Goal: Answer question/provide support: Share knowledge or assist other users

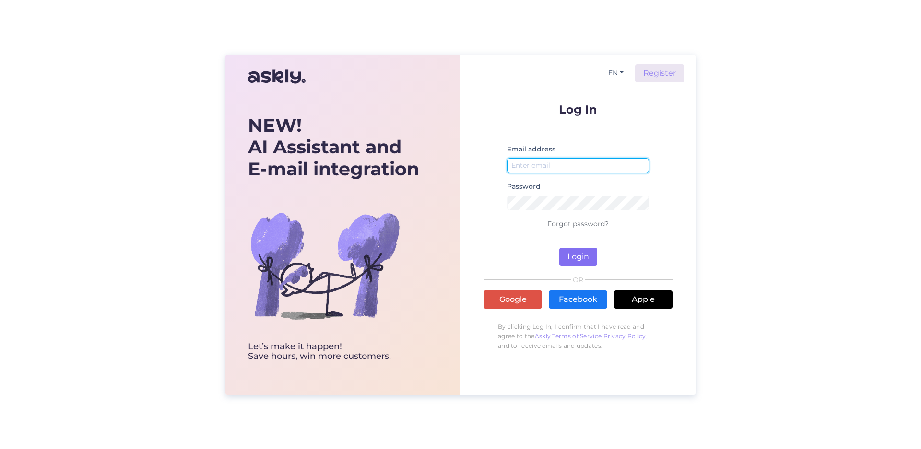
type input "[EMAIL_ADDRESS][DOMAIN_NAME]"
click at [574, 257] on button "Login" at bounding box center [578, 257] width 38 height 18
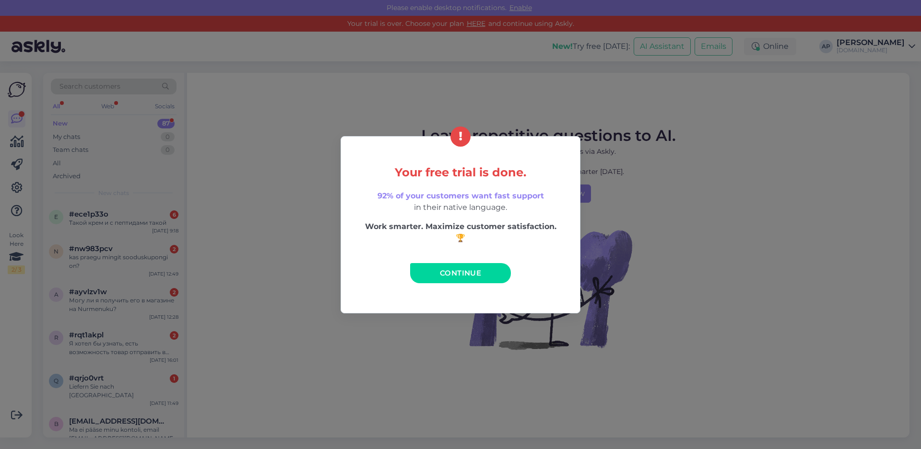
click at [441, 276] on span "Continue" at bounding box center [460, 273] width 41 height 9
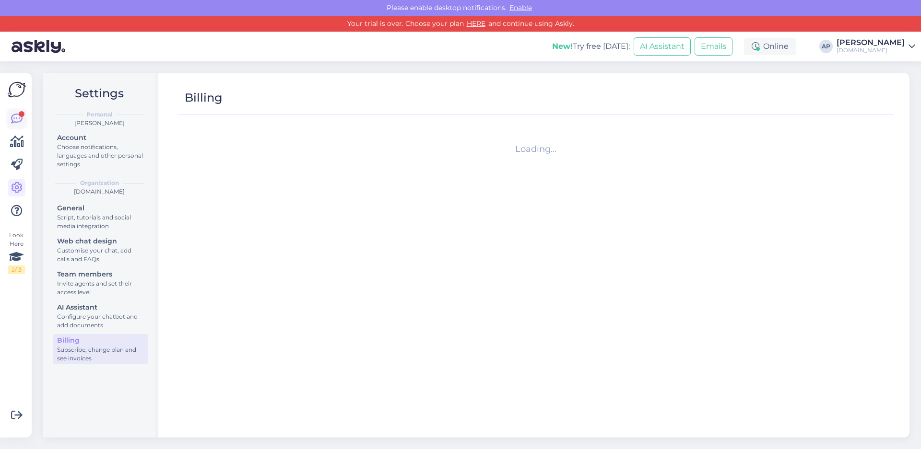
click at [23, 115] on div at bounding box center [22, 114] width 6 height 6
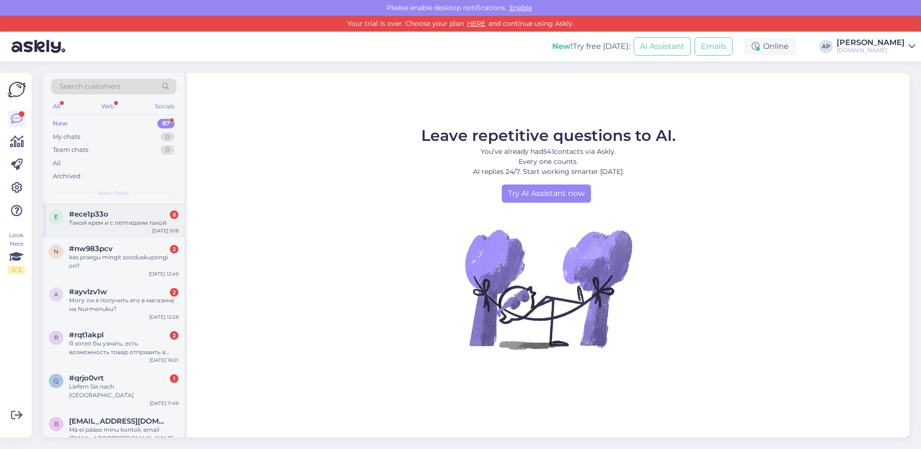
click at [96, 221] on div "Такой крем и с пептидами такой" at bounding box center [123, 223] width 109 height 9
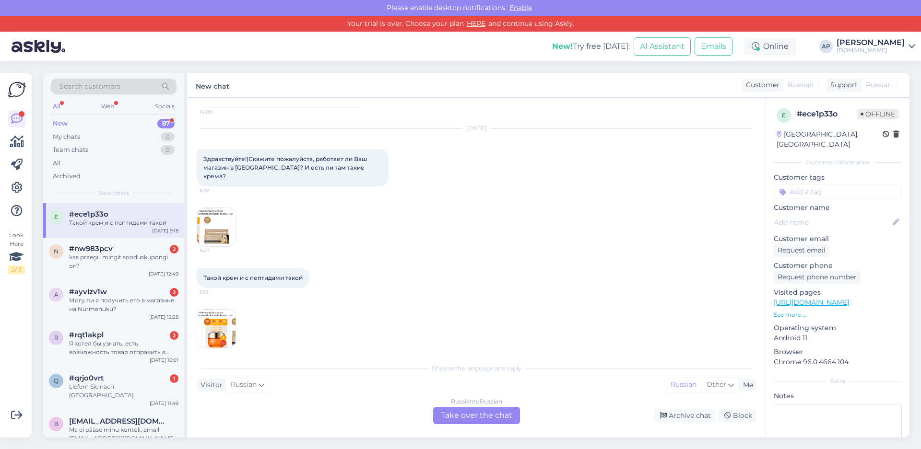
scroll to position [1656, 0]
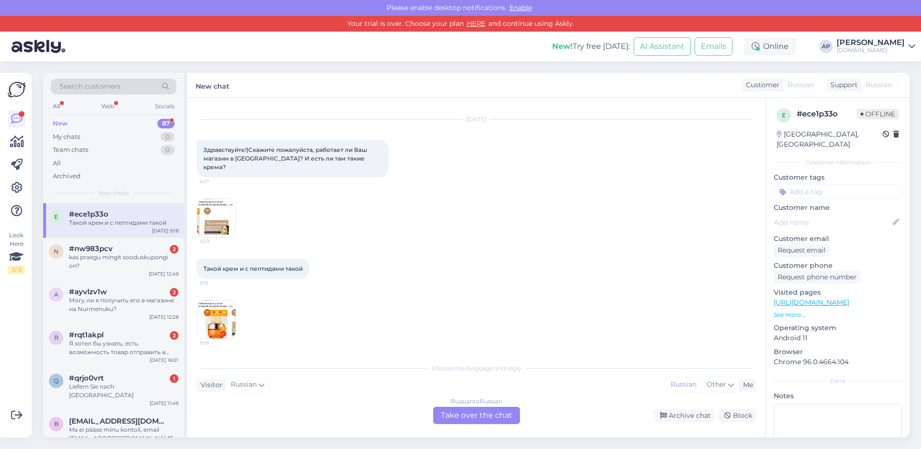
click at [227, 230] on img at bounding box center [216, 218] width 38 height 38
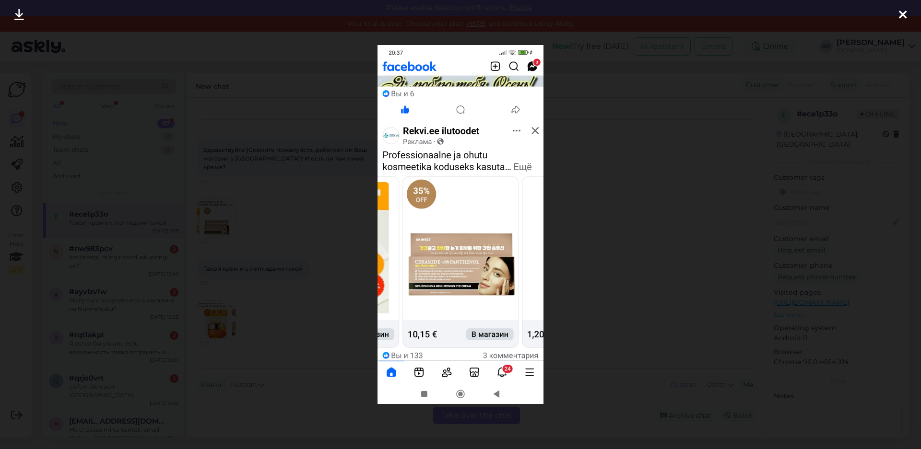
click at [254, 225] on div at bounding box center [460, 224] width 921 height 449
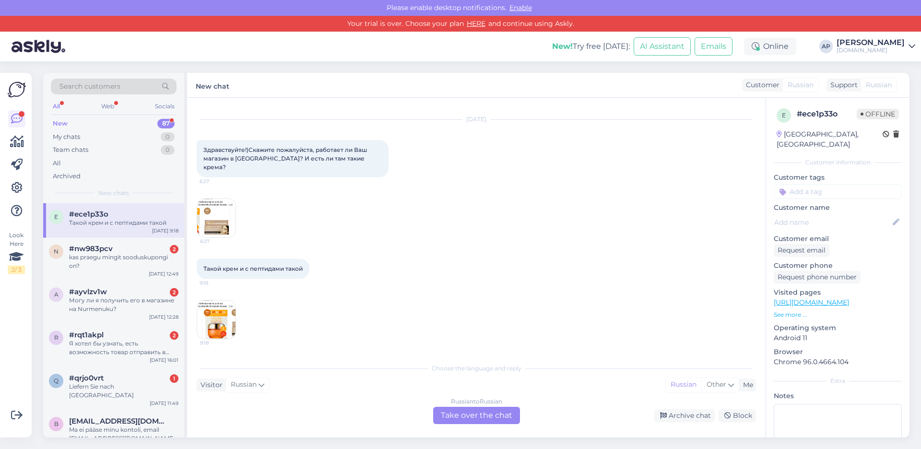
click at [234, 318] on img at bounding box center [216, 320] width 38 height 38
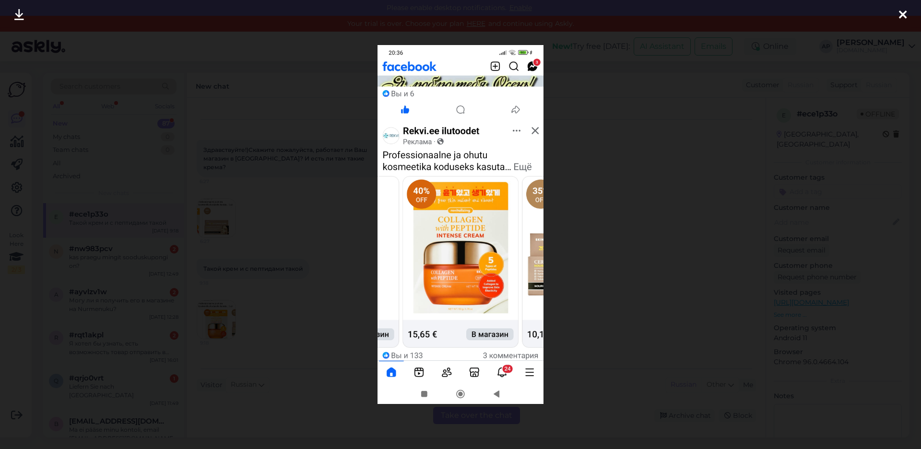
click at [264, 306] on div at bounding box center [460, 224] width 921 height 449
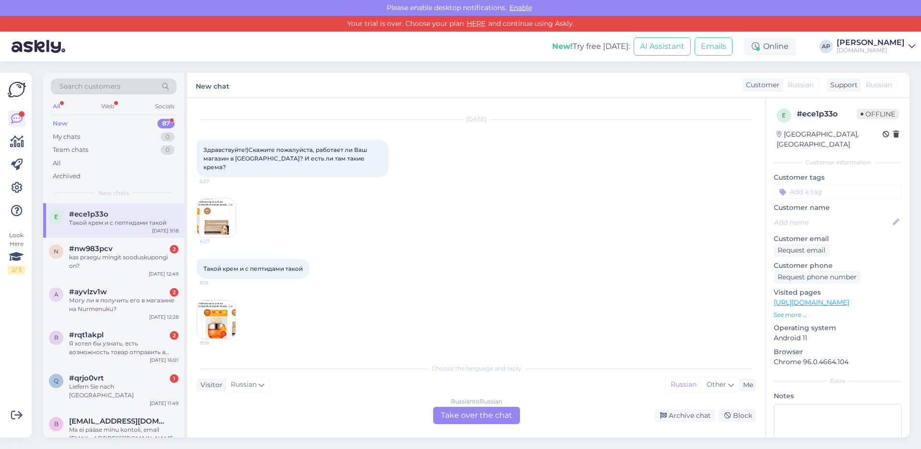
click at [467, 420] on div "Russian to Russian Take over the chat" at bounding box center [476, 415] width 87 height 17
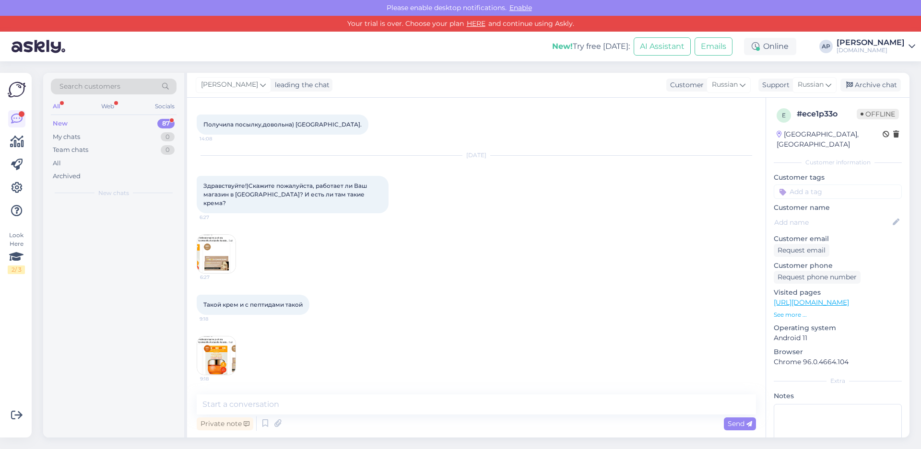
scroll to position [1620, 0]
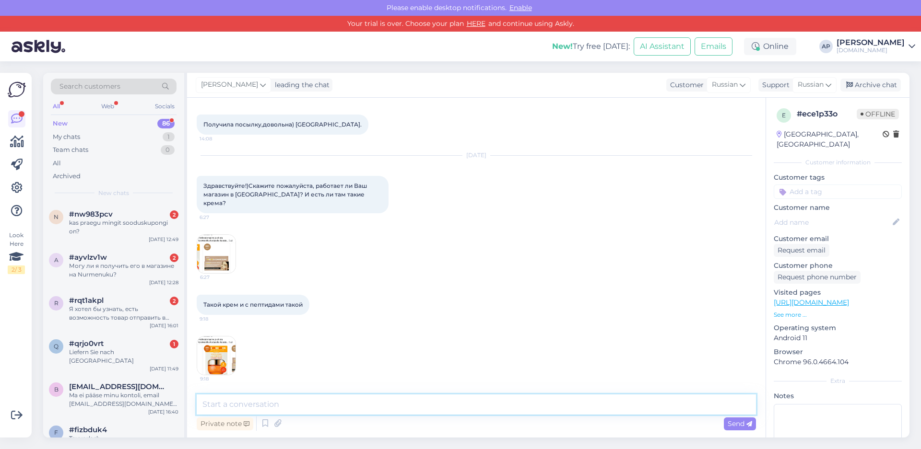
click at [253, 405] on textarea at bounding box center [476, 405] width 559 height 20
type textarea "lJ"
click at [216, 261] on img at bounding box center [216, 254] width 38 height 38
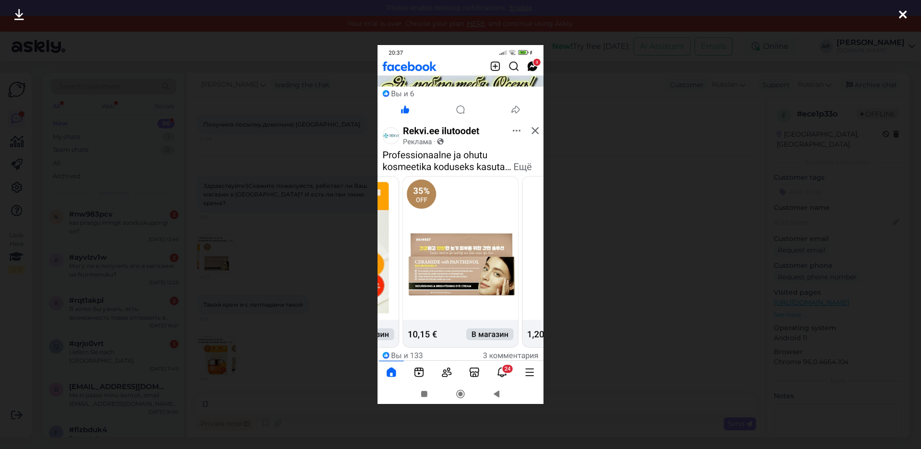
click at [298, 251] on div at bounding box center [460, 224] width 921 height 449
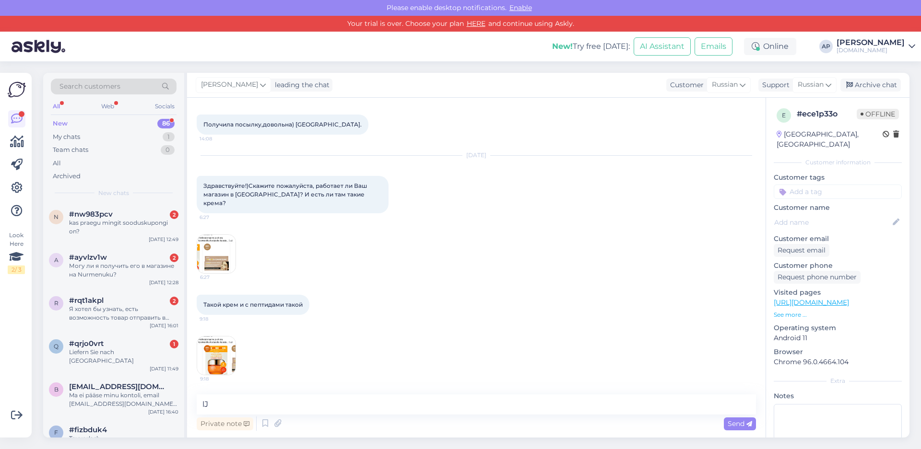
click at [218, 348] on img at bounding box center [216, 356] width 38 height 38
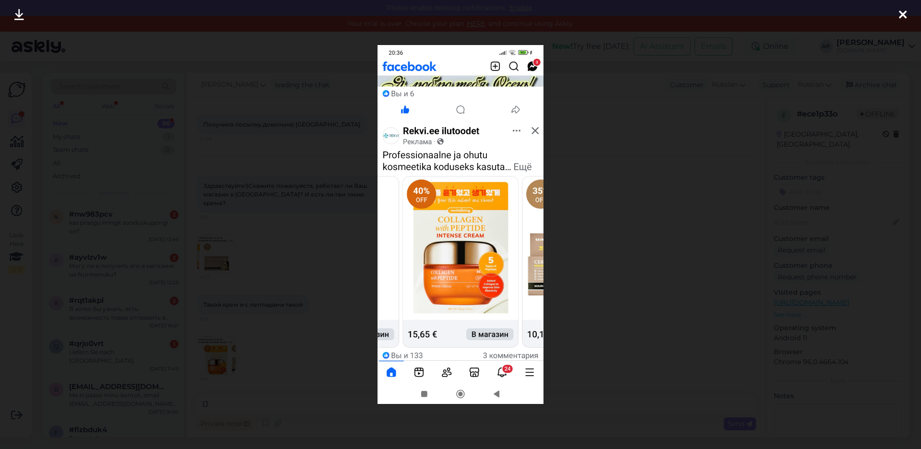
click at [357, 215] on div at bounding box center [460, 224] width 921 height 449
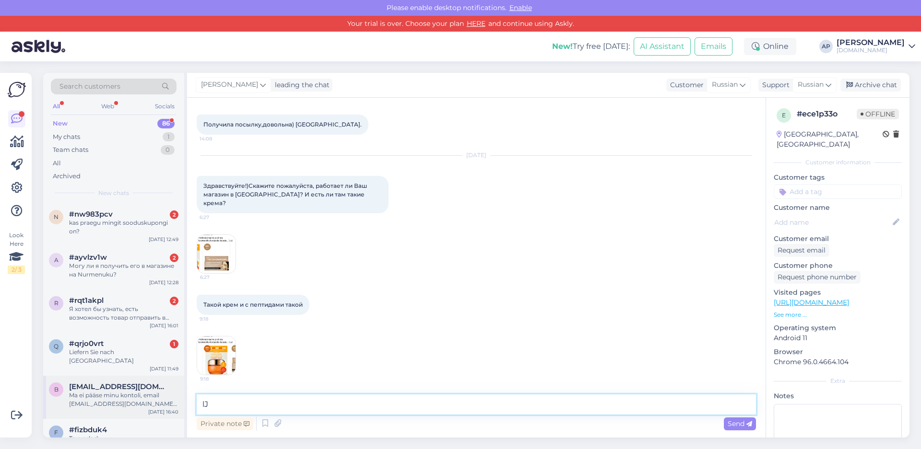
drag, startPoint x: 215, startPoint y: 405, endPoint x: 174, endPoint y: 371, distance: 53.5
click at [134, 376] on div "Search customers All Web Socials New 86 My chats 1 Team chats 0 All Archived Ne…" at bounding box center [476, 255] width 866 height 365
type textarea "l"
type textarea "Добрый день, [DATE] магазин работает до 18:00"
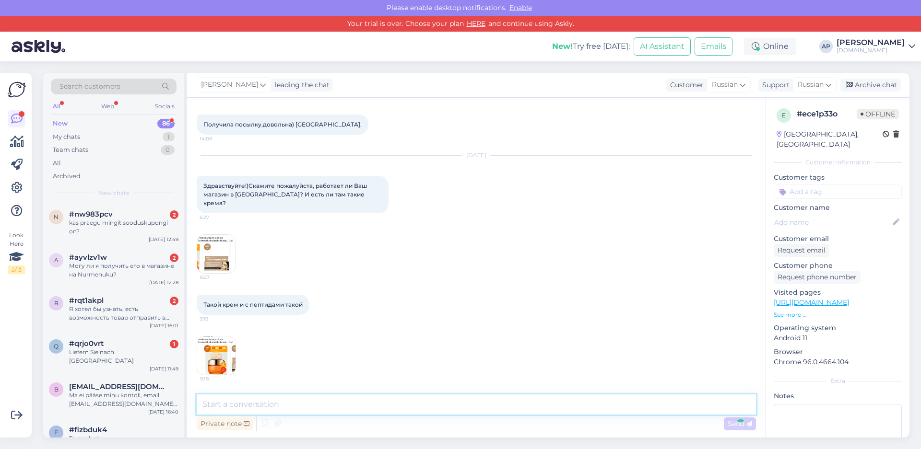
scroll to position [1661, 0]
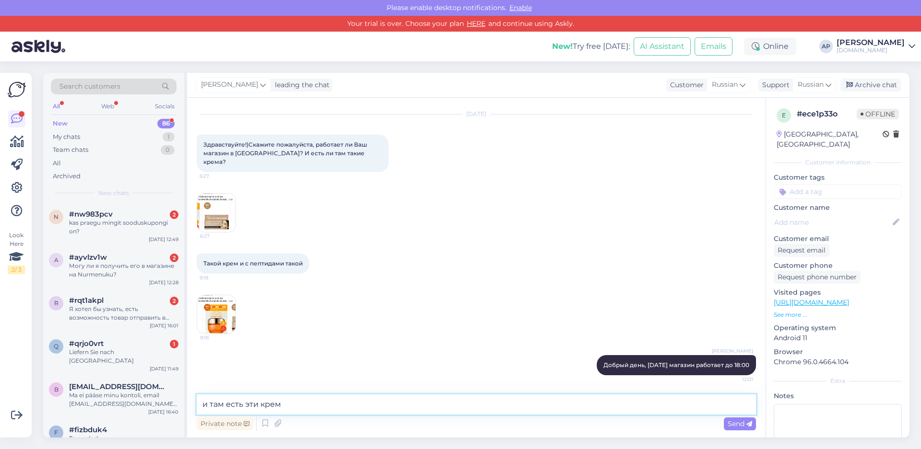
type textarea "и там есть эти крема"
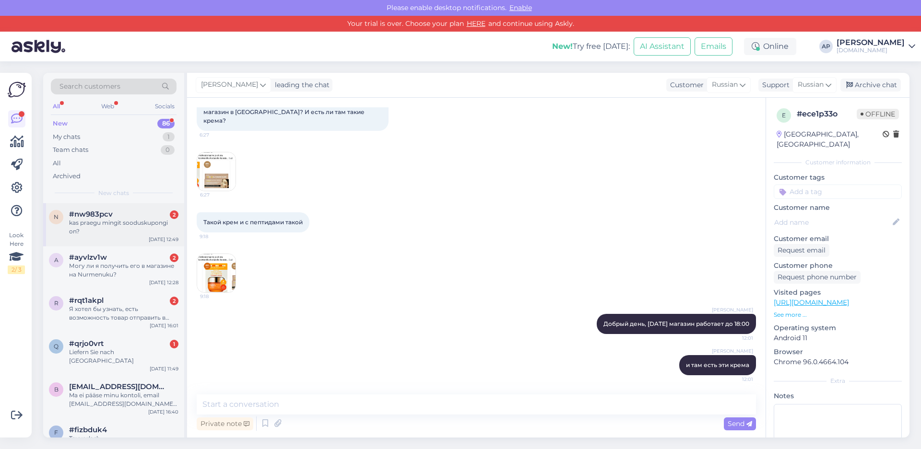
click at [116, 220] on div "kas praegu mingit sooduskupongi on?" at bounding box center [123, 227] width 109 height 17
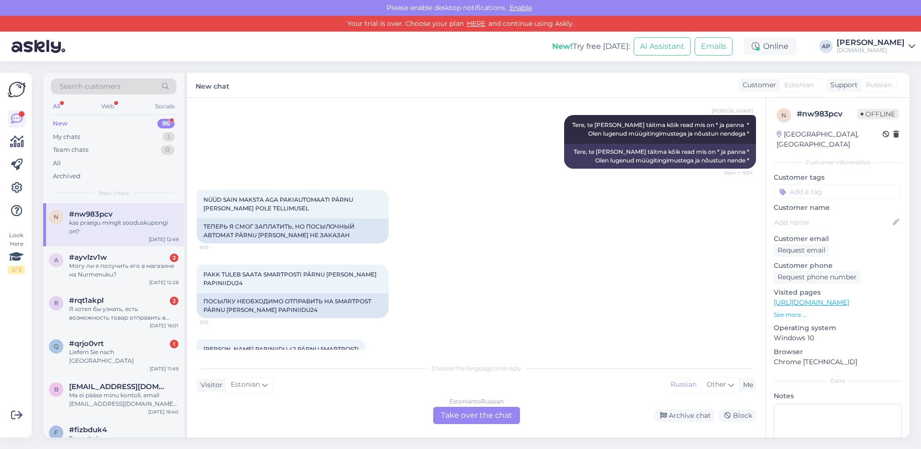
scroll to position [1029, 0]
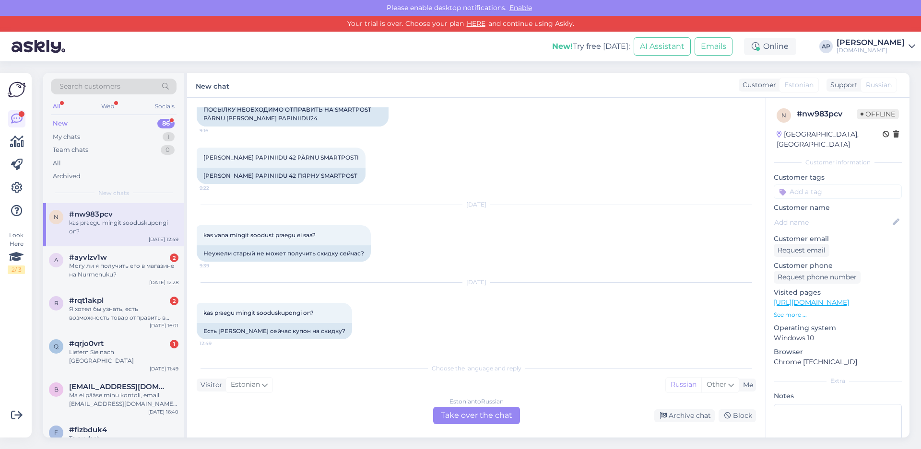
click at [447, 412] on div "Estonian to Russian Take over the chat" at bounding box center [476, 415] width 87 height 17
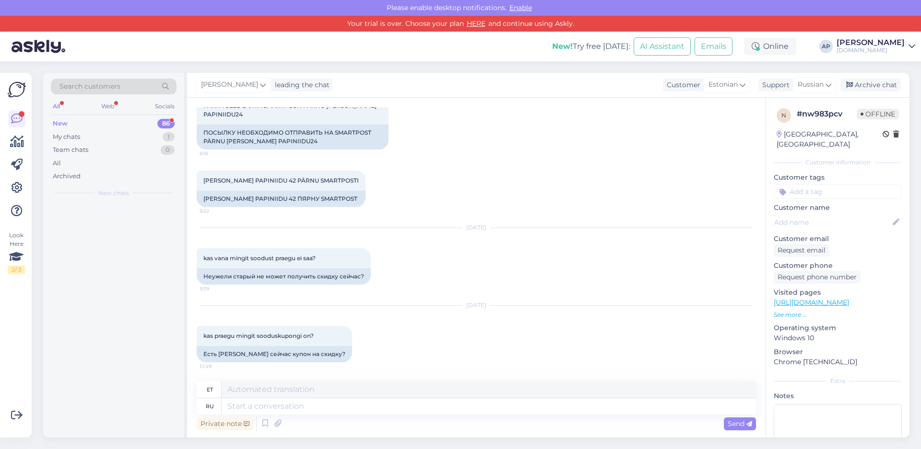
scroll to position [1006, 0]
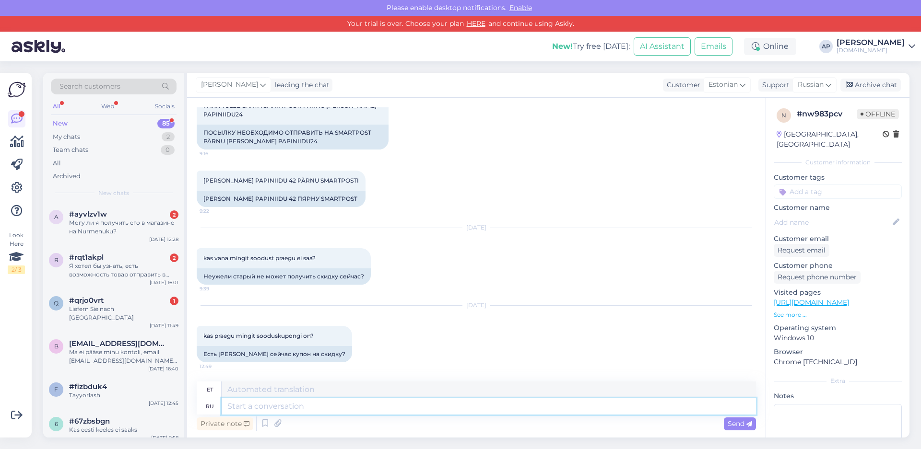
click at [285, 409] on textarea at bounding box center [489, 407] width 534 height 16
click at [74, 233] on div "Могу ли я получить его в магазине на Nurmenuku?" at bounding box center [123, 227] width 109 height 17
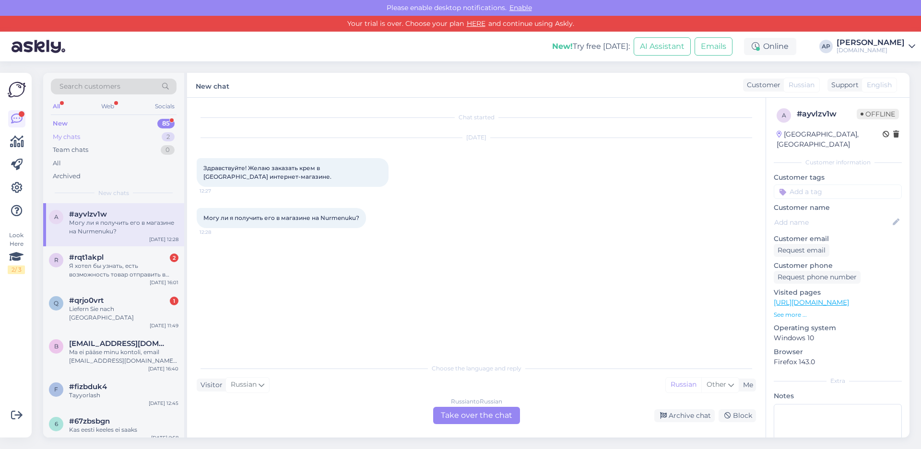
click at [59, 136] on div "My chats" at bounding box center [66, 137] width 27 height 10
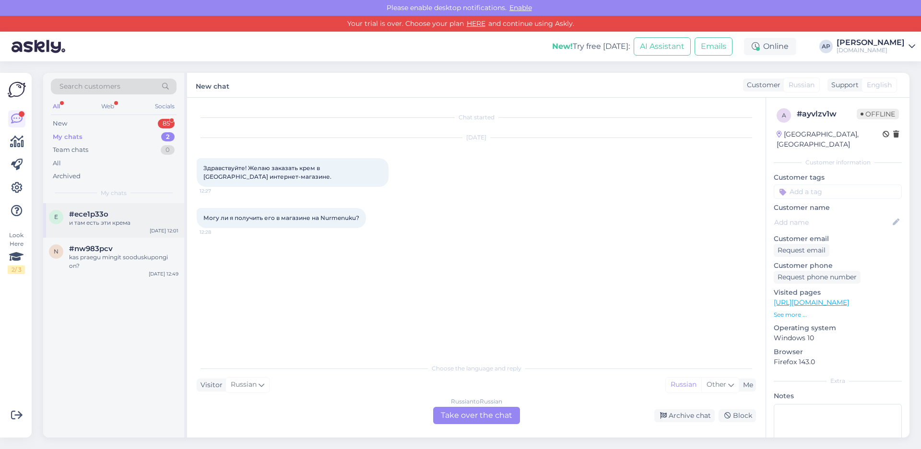
click at [103, 217] on span "#ece1p33o" at bounding box center [88, 214] width 39 height 9
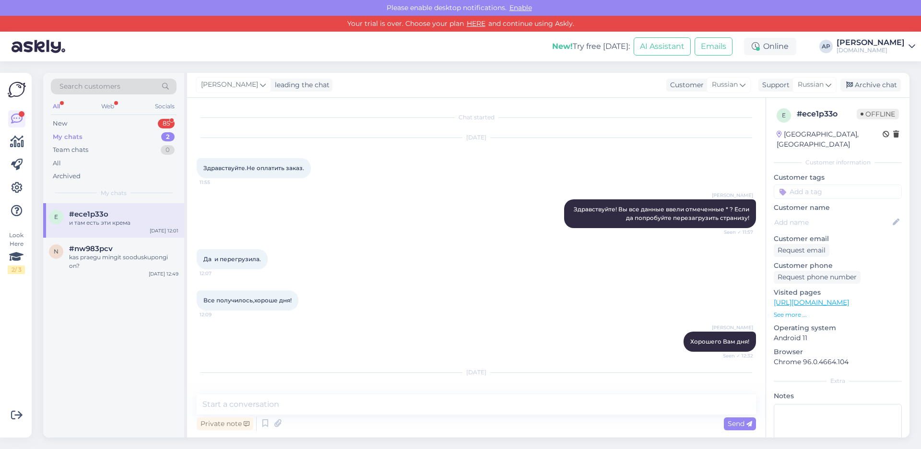
scroll to position [1702, 0]
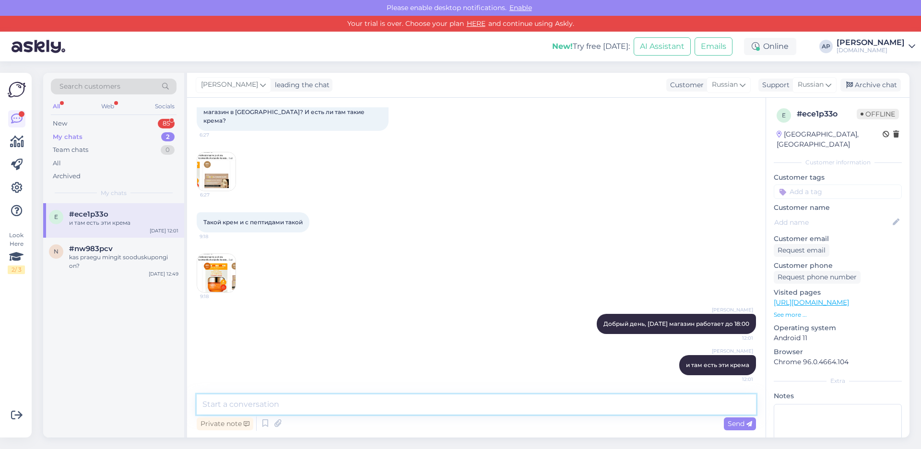
click at [326, 410] on textarea at bounding box center [476, 405] width 559 height 20
type textarea "только пока там нет терминала, оплата наличными!"
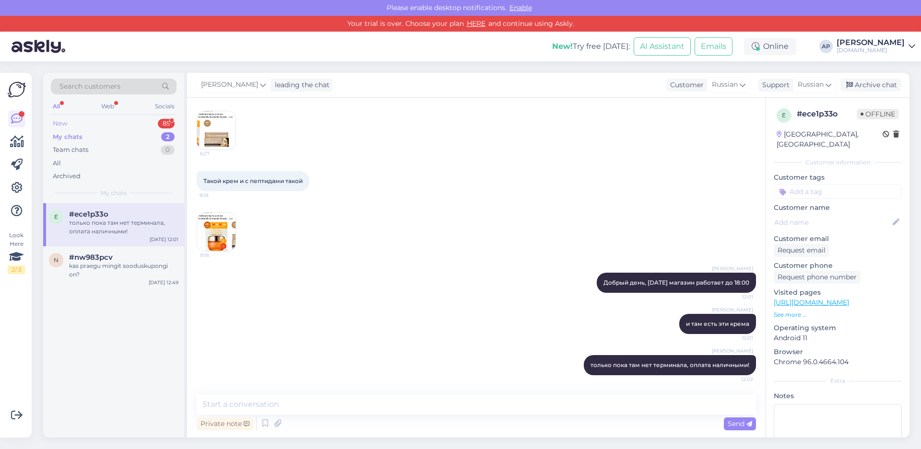
click at [87, 121] on div "New 85" at bounding box center [114, 123] width 126 height 13
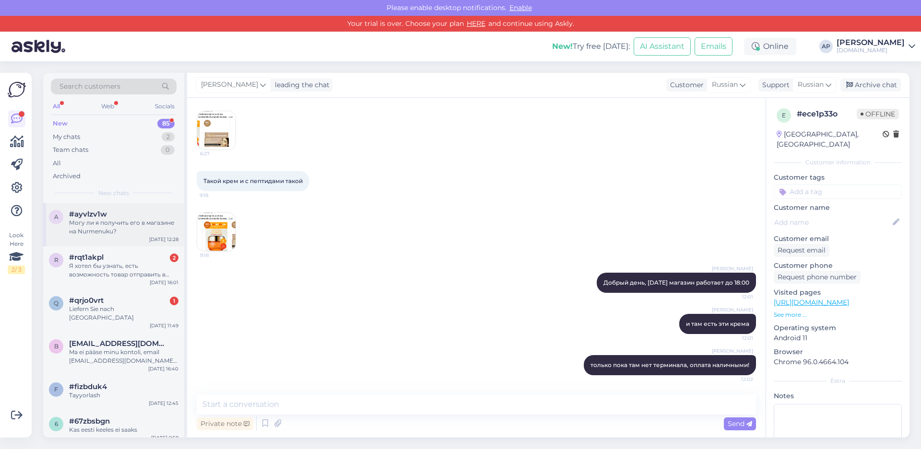
click at [107, 233] on div "Могу ли я получить его в магазине на Nurmenuku?" at bounding box center [123, 227] width 109 height 17
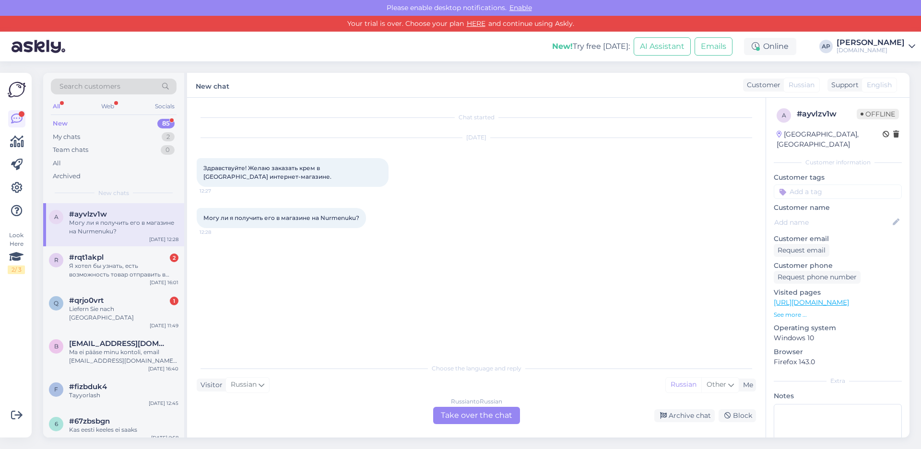
scroll to position [0, 0]
click at [494, 416] on div "Russian to Russian Take over the chat" at bounding box center [476, 415] width 87 height 17
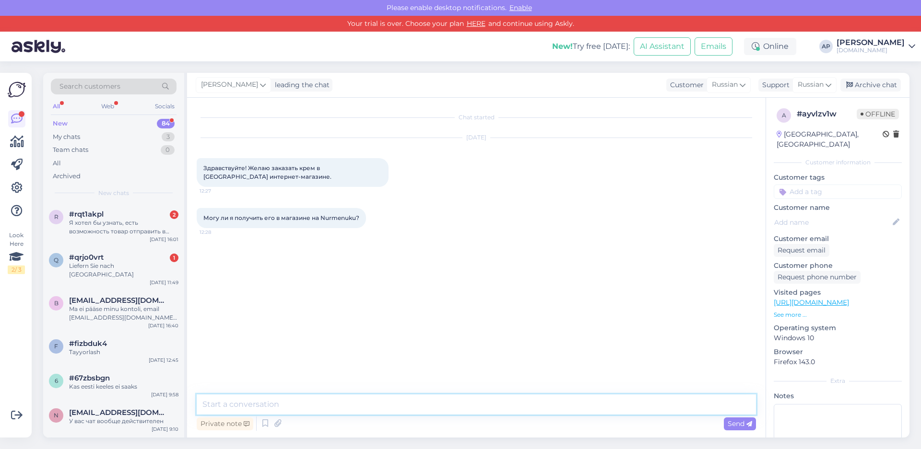
click at [360, 412] on textarea at bounding box center [476, 405] width 559 height 20
drag, startPoint x: 312, startPoint y: 217, endPoint x: 355, endPoint y: 220, distance: 43.7
click at [355, 220] on span "Могу ли я получить его в магазине на Nurmenuku?" at bounding box center [281, 217] width 156 height 7
copy span "на Nurmenuku"
click at [297, 404] on textarea "Добрый день, магазин в" at bounding box center [476, 405] width 559 height 20
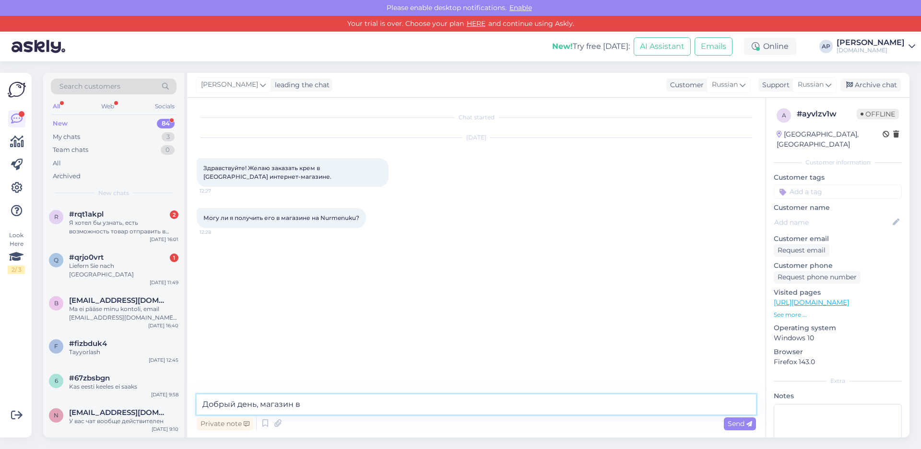
paste textarea "а Nurmenuku"
type textarea "Добрый день, магазин на Nurmenuku закрывается 10 числа. Сейчас там проходит рас…"
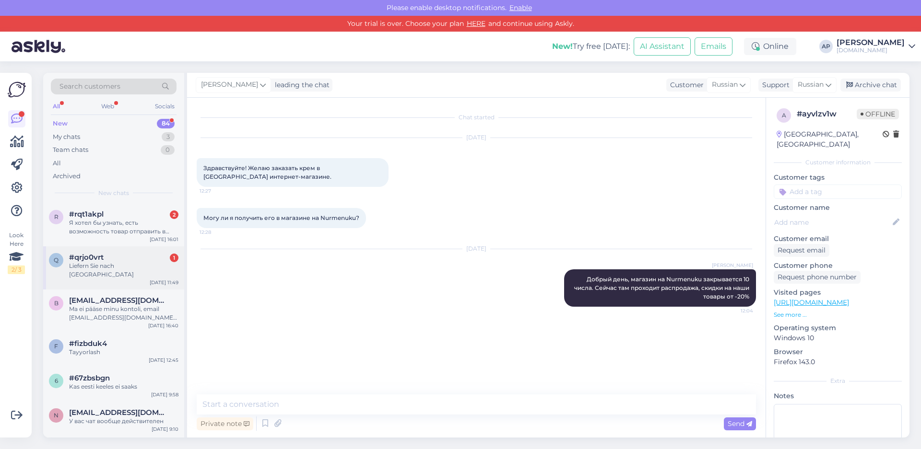
click at [118, 261] on div "#qrjo0vrt 1" at bounding box center [123, 257] width 109 height 9
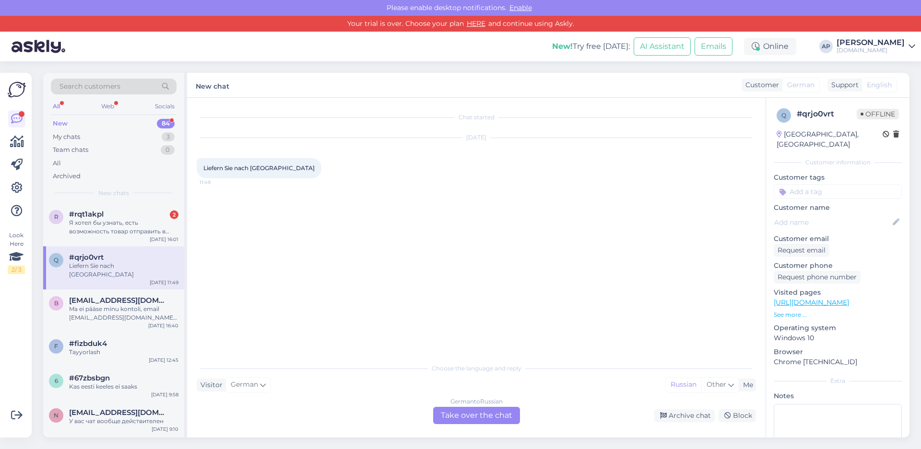
click at [500, 425] on div "Chat started [DATE] Liefern Sie nach [GEOGRAPHIC_DATA] 11:49 Choose the languag…" at bounding box center [476, 268] width 578 height 340
click at [499, 421] on div "German to Russian Take over the chat" at bounding box center [476, 415] width 87 height 17
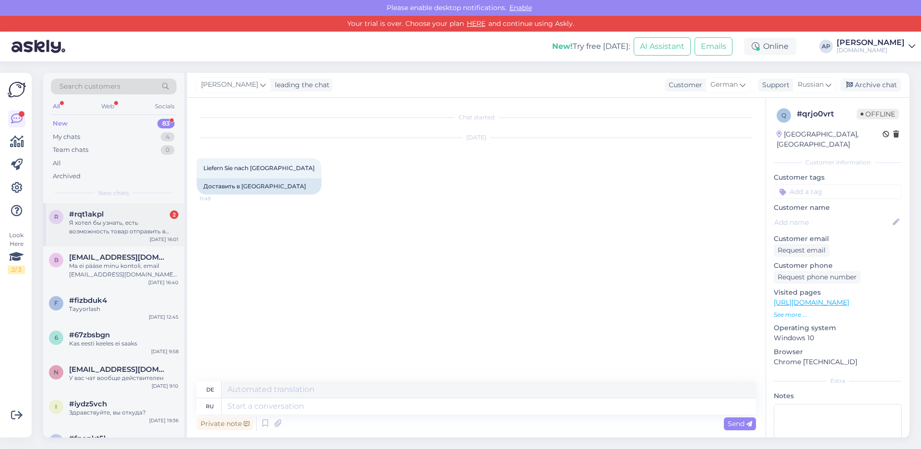
click at [117, 224] on div "Я хотел бы узнать, есть возможность товар отправить в [GEOGRAPHIC_DATA]?" at bounding box center [123, 227] width 109 height 17
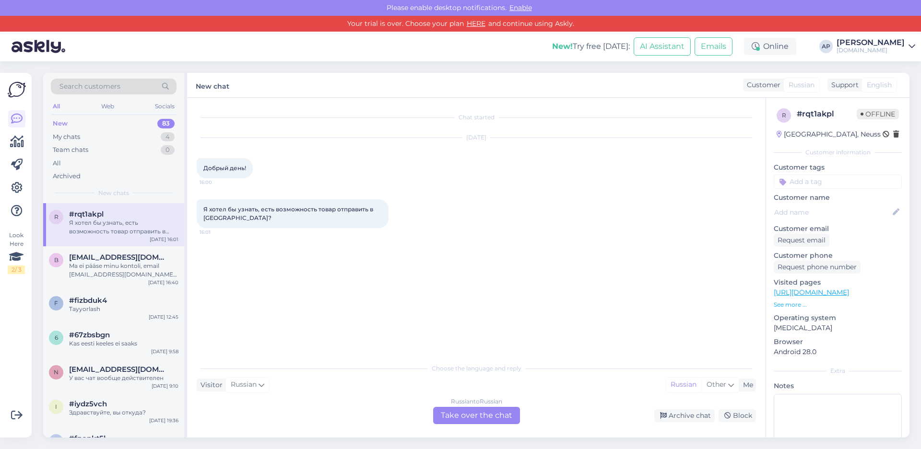
click at [486, 410] on div "Russian to Russian Take over the chat" at bounding box center [476, 415] width 87 height 17
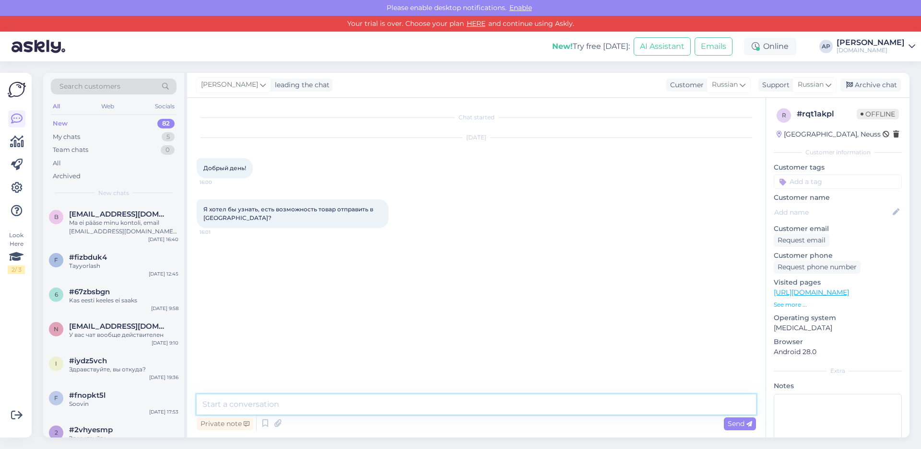
click at [300, 402] on textarea at bounding box center [476, 405] width 559 height 20
drag, startPoint x: 381, startPoint y: 402, endPoint x: 351, endPoint y: 392, distance: 31.4
click at [347, 403] on textarea "Добрый день, доставка в [GEOGRAPHIC_DATA] стоит" at bounding box center [476, 405] width 559 height 20
paste textarea "Фирма GLS Курьер-курьер, Доставка в среднем 5 р.д. цена €20.73"
click at [348, 404] on textarea "Добрый день, доставка в [GEOGRAPHIC_DATA] Фирма GLS Курьер-курьер, Доставка в с…" at bounding box center [476, 405] width 559 height 20
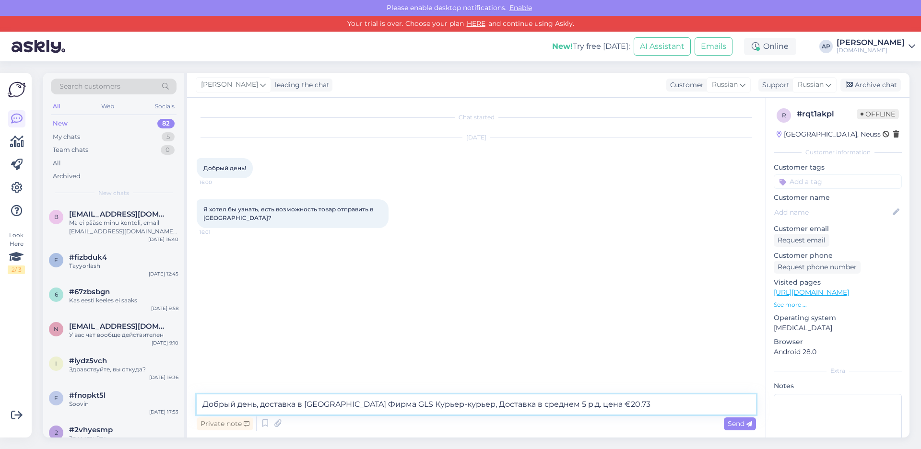
drag, startPoint x: 301, startPoint y: 403, endPoint x: 295, endPoint y: 405, distance: 5.8
click at [295, 405] on textarea "Добрый день, доставка в [GEOGRAPHIC_DATA] Фирма GLS Курьер-курьер, Доставка в с…" at bounding box center [476, 405] width 559 height 20
click at [342, 402] on textarea "Добрый день, доставка в [GEOGRAPHIC_DATA] Фирма GLS Курьер-курьер, Доставка в с…" at bounding box center [476, 405] width 559 height 20
type textarea "Добрый день, доставка в [GEOGRAPHIC_DATA] от Фирма GLS Курьер-курьер, Доставка …"
click at [318, 340] on div "Chat started [DATE] Добрый день! 16:00 Я хотел бы узнать, есть возможность това…" at bounding box center [481, 246] width 568 height 279
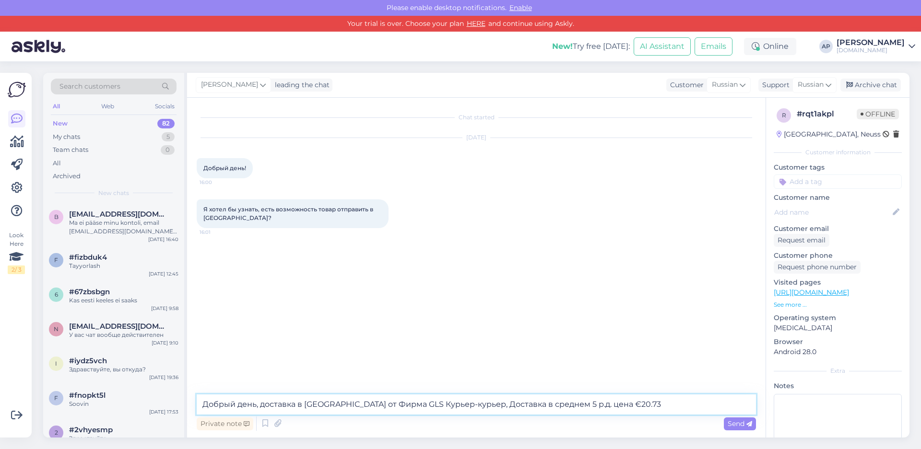
click at [637, 410] on textarea "Добрый день, доставка в [GEOGRAPHIC_DATA] от Фирма GLS Курьер-курьер, Доставка …" at bounding box center [476, 405] width 559 height 20
click at [719, 423] on div "Private note Send" at bounding box center [476, 424] width 559 height 18
click at [749, 428] on span "Send" at bounding box center [740, 424] width 24 height 9
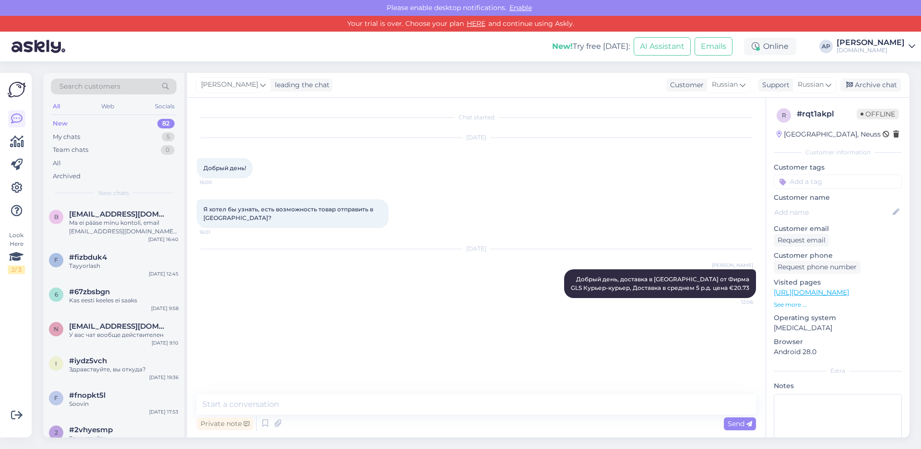
click at [61, 121] on div "New" at bounding box center [60, 124] width 15 height 10
click at [91, 255] on span "#fizbduk4" at bounding box center [88, 257] width 38 height 9
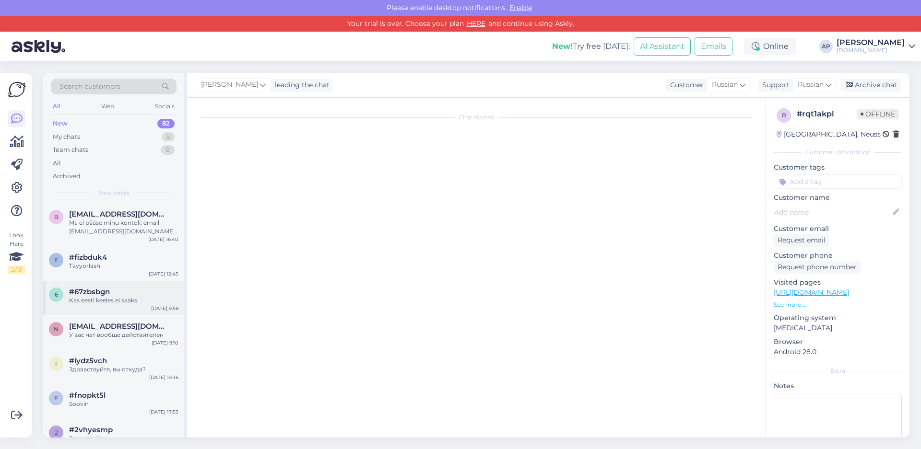
click at [97, 289] on span "#67zbsbgn" at bounding box center [89, 292] width 41 height 9
click at [105, 234] on div "Ma ei pääse minu kontoli, email [EMAIL_ADDRESS][DOMAIN_NAME] mi git parooliuuen…" at bounding box center [123, 227] width 109 height 17
click at [101, 259] on span "#fizbduk4" at bounding box center [88, 257] width 38 height 9
click at [100, 296] on div "Kas eesti keeles ei saaks" at bounding box center [123, 300] width 109 height 9
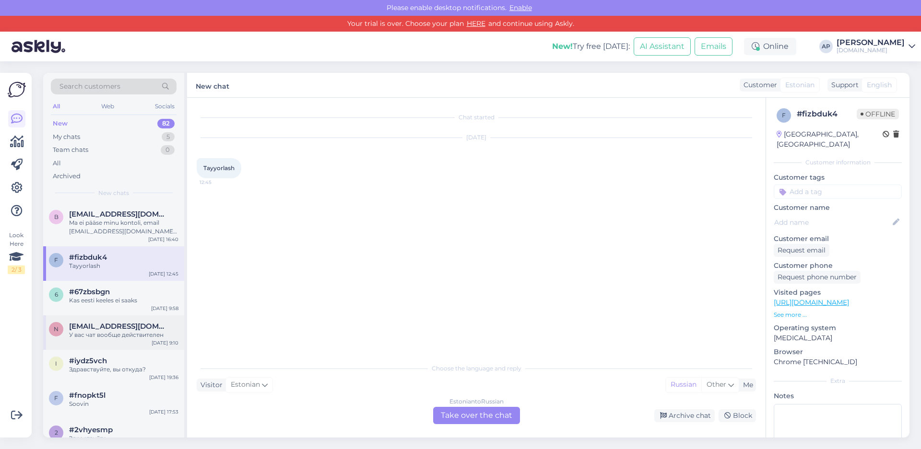
click at [101, 332] on div "У вас чат вообще действителен" at bounding box center [123, 335] width 109 height 9
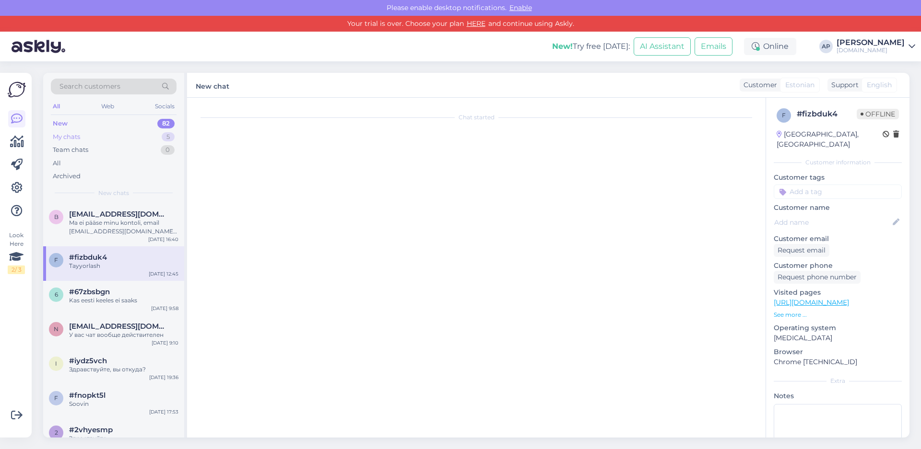
click at [77, 138] on div "My chats" at bounding box center [66, 137] width 27 height 10
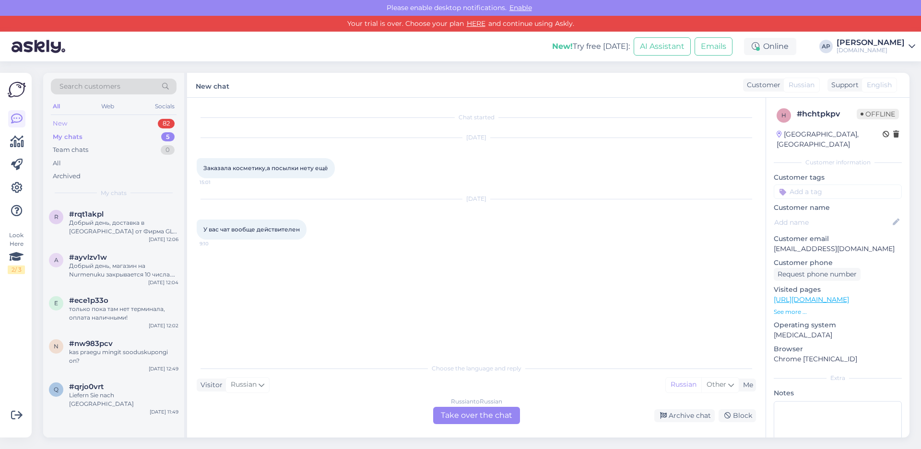
click at [66, 124] on div "New" at bounding box center [60, 124] width 14 height 10
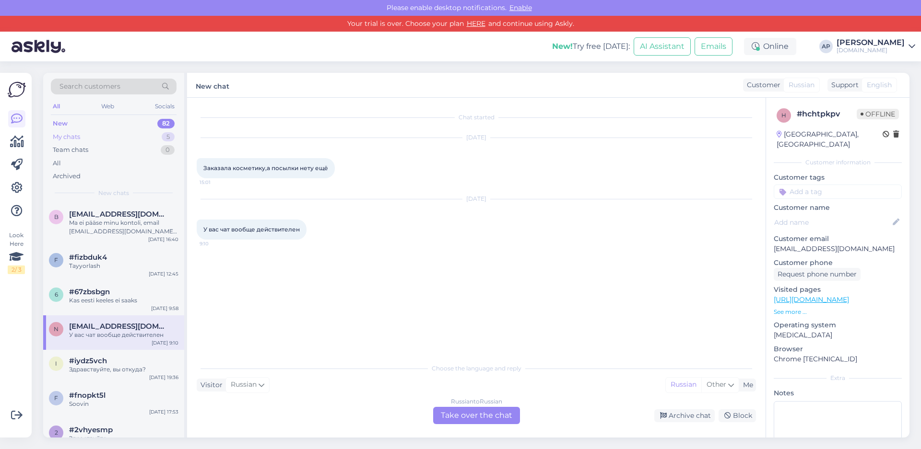
click at [72, 140] on div "My chats" at bounding box center [66, 137] width 27 height 10
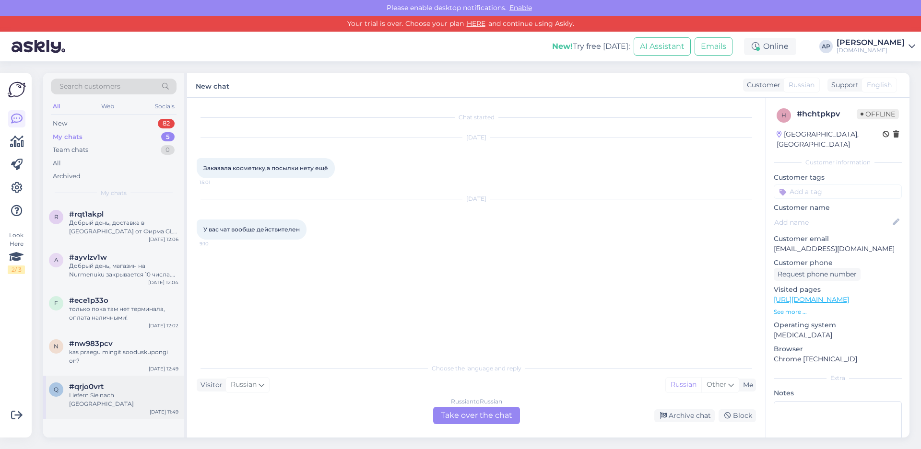
click at [112, 380] on div "q #qrjo0vrt Liefern Sie nach [GEOGRAPHIC_DATA] [DATE] 11:49" at bounding box center [113, 397] width 141 height 43
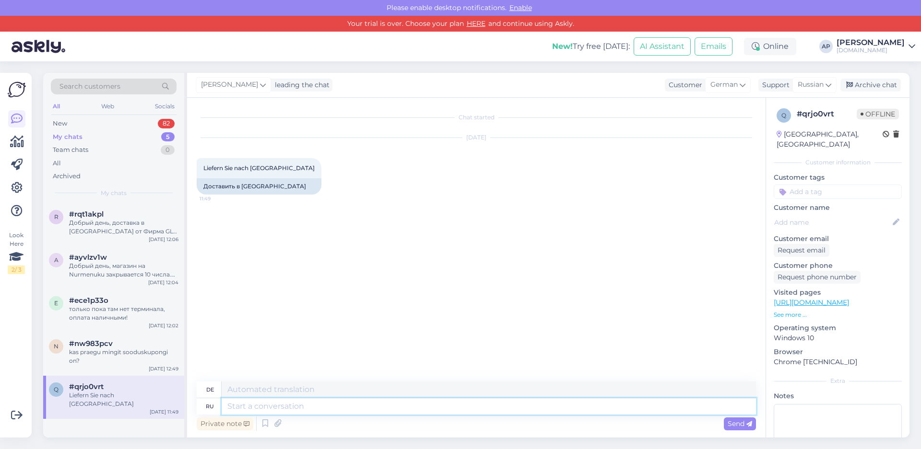
paste textarea "Фирма GLS Курьер-курьер, Доставка в среднем 5 р.д. цена €20.73"
type textarea "Фирма GLS Курьер-курьер, Доставка в среднем 5 р.д. цена €20.73"
type textarea "GLS Courier-Kurierunternehmen, die Lieferung dauert durchschnittlich 5 Werktage…"
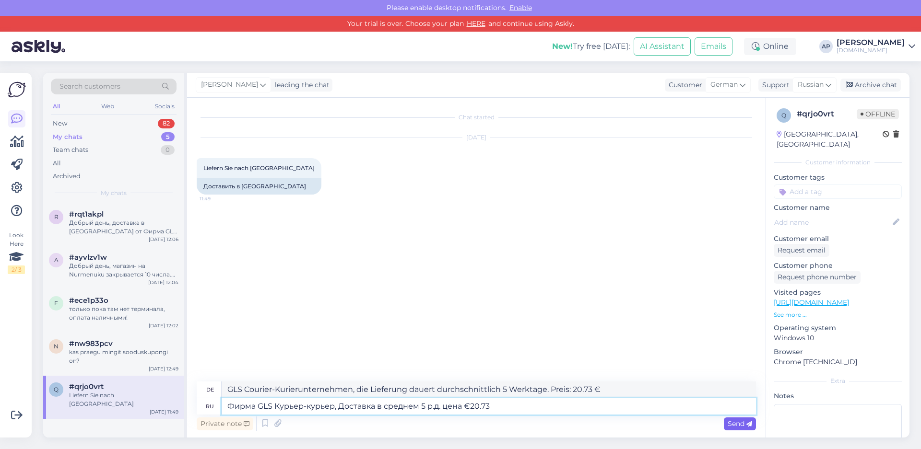
type textarea "Фирма GLS Курьер-курьер, Доставка в среднем 5 р.д. цена €20.73"
click at [742, 423] on span "Send" at bounding box center [740, 424] width 24 height 9
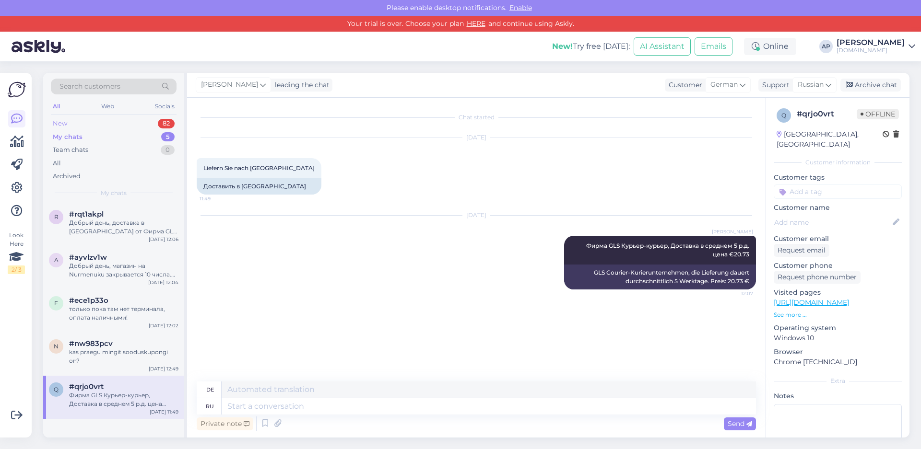
click at [67, 124] on div "New" at bounding box center [60, 124] width 14 height 10
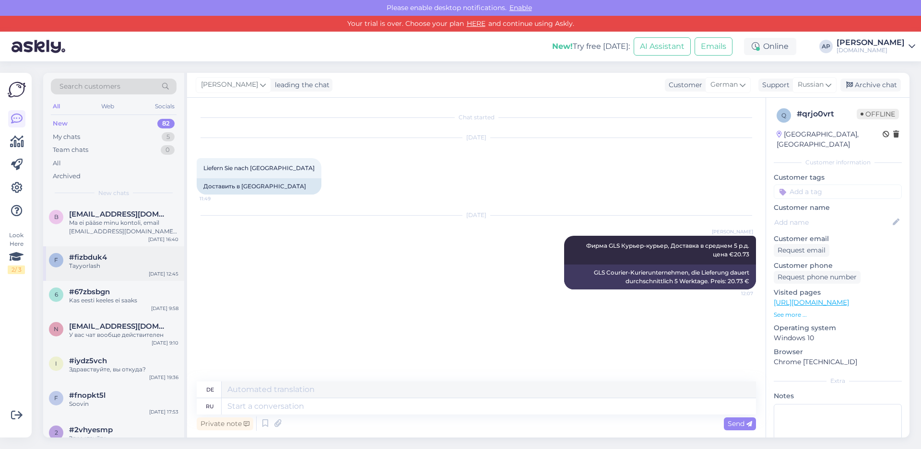
click at [132, 279] on div "f #fizbduk4 Tayyorlash [DATE] 12:45" at bounding box center [113, 264] width 141 height 35
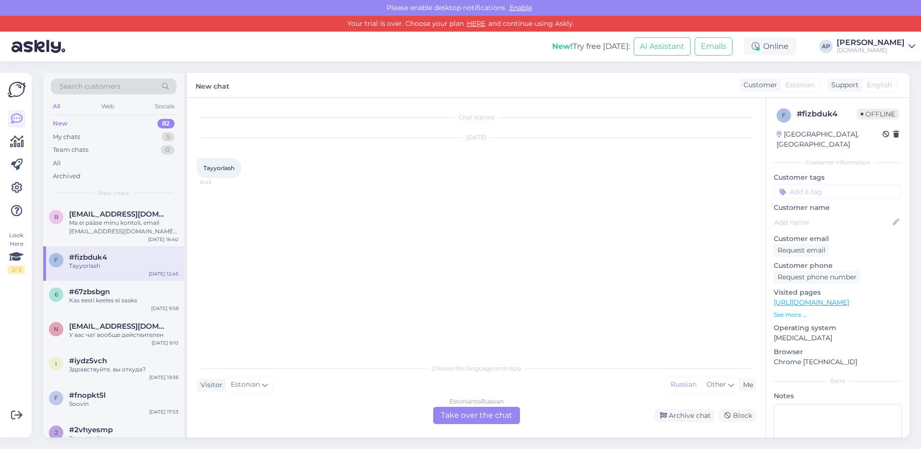
click at [459, 419] on div "Estonian to Russian Take over the chat" at bounding box center [476, 415] width 87 height 17
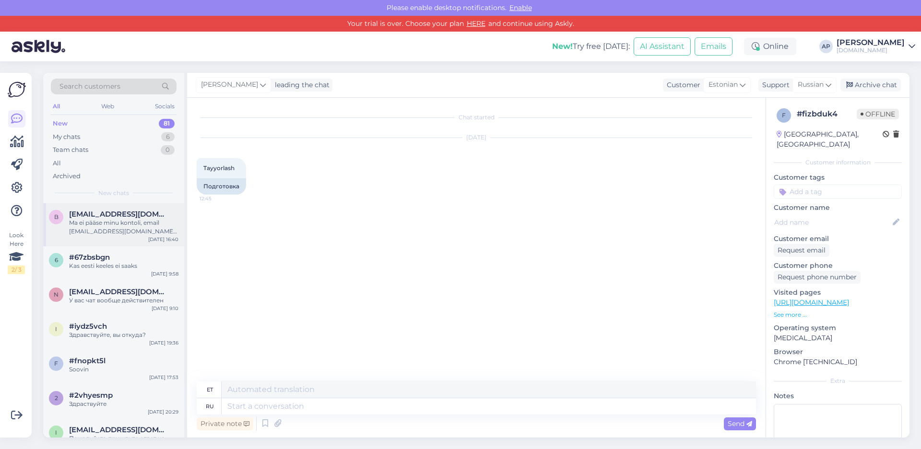
click at [164, 234] on div "Ma ei pääse minu kontoli, email [EMAIL_ADDRESS][DOMAIN_NAME] mi git parooliuuen…" at bounding box center [123, 227] width 109 height 17
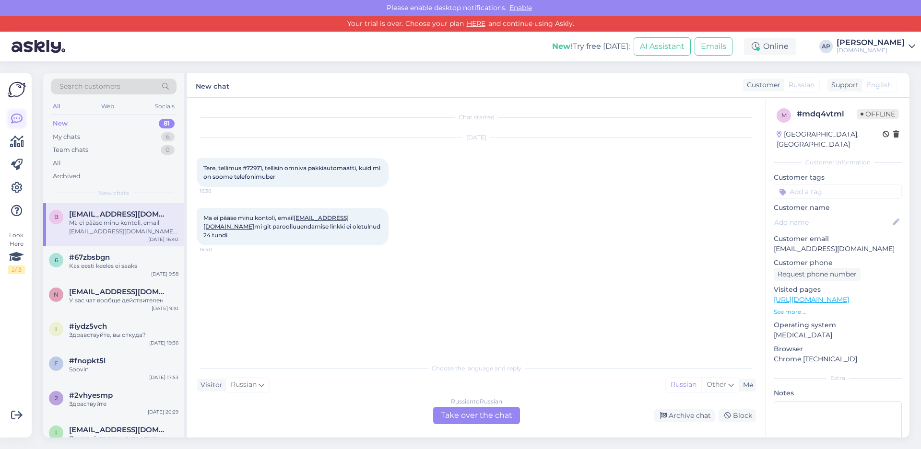
click at [15, 121] on icon at bounding box center [17, 119] width 12 height 12
